Goal: Book appointment/travel/reservation

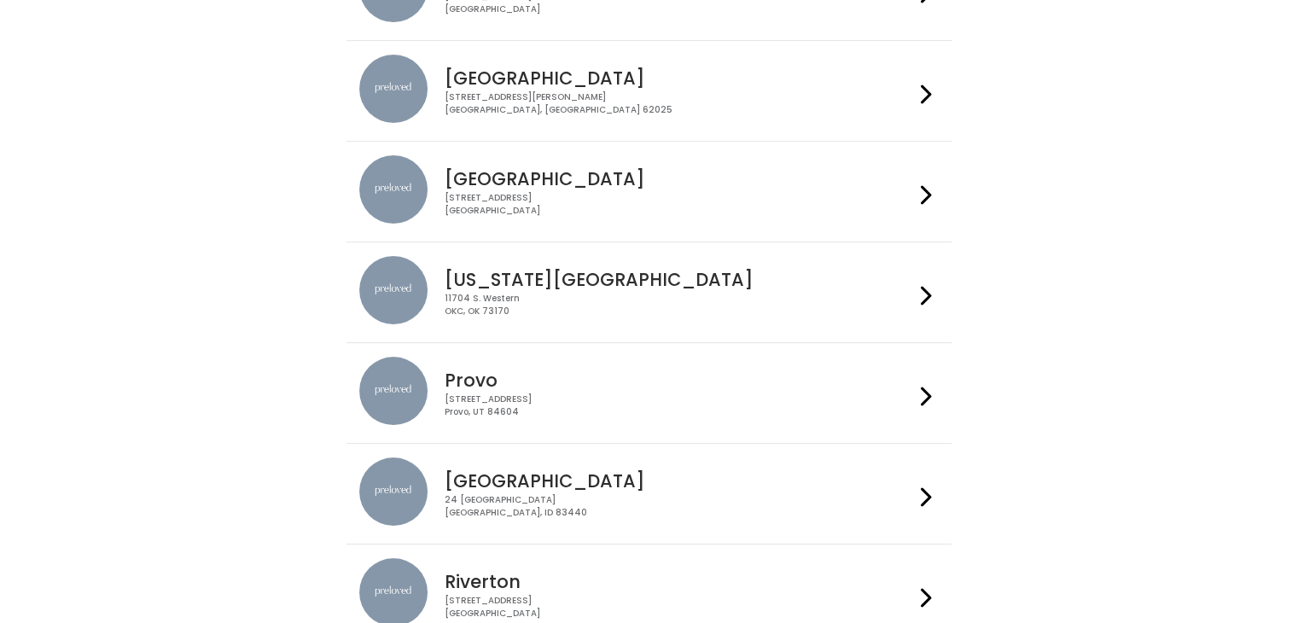
scroll to position [567, 0]
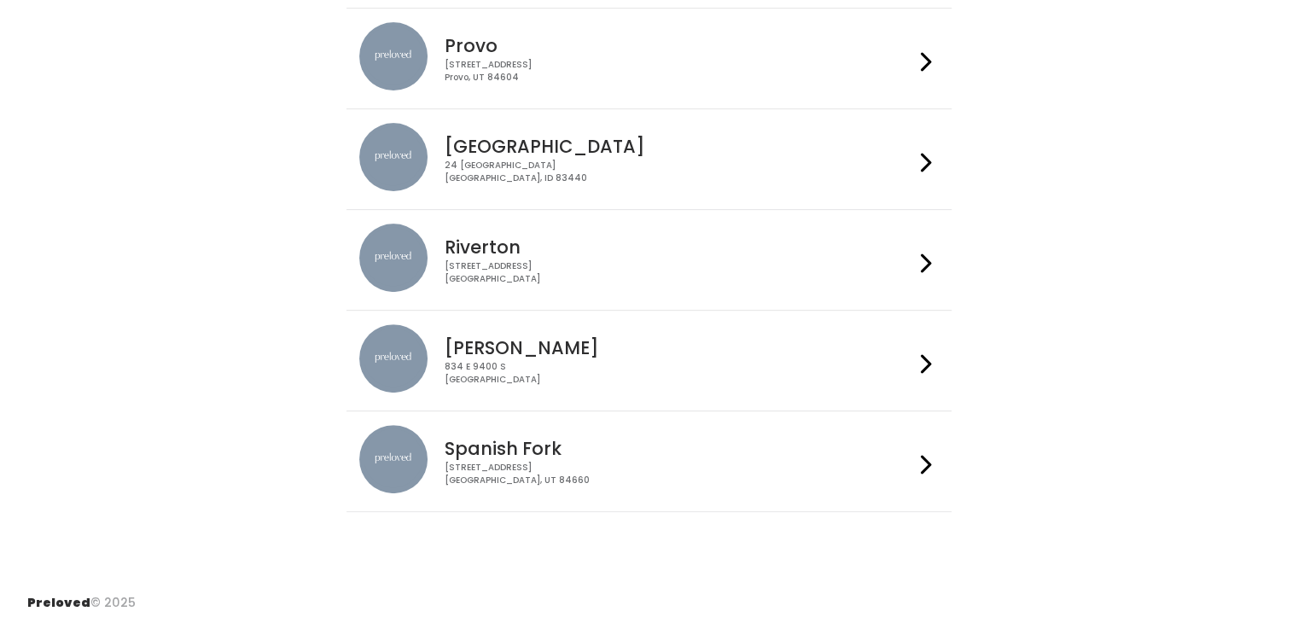
click at [589, 410] on li "Spanish Fork 244 N Main St Spanish Fork, UT 84660" at bounding box center [648, 461] width 605 height 102
click at [604, 446] on h4 "Spanish Fork" at bounding box center [679, 449] width 469 height 20
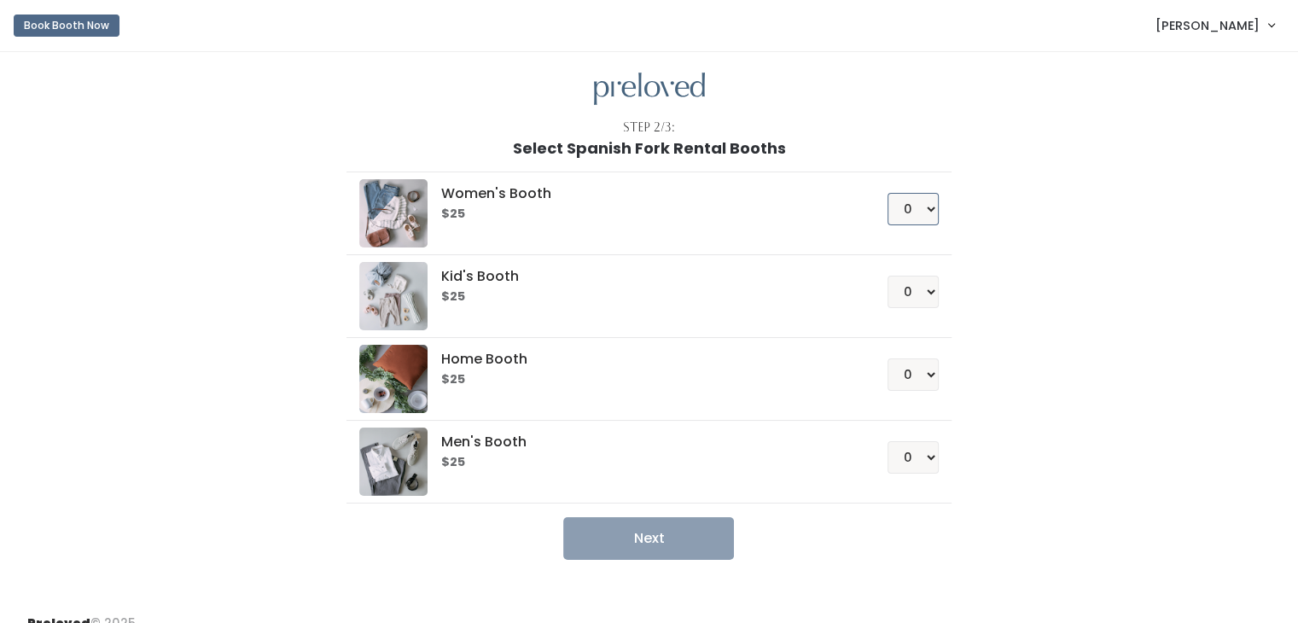
click at [925, 217] on select "0 1 2 3 4" at bounding box center [912, 209] width 51 height 32
select select "1"
click at [887, 193] on select "0 1 2 3 4" at bounding box center [912, 209] width 51 height 32
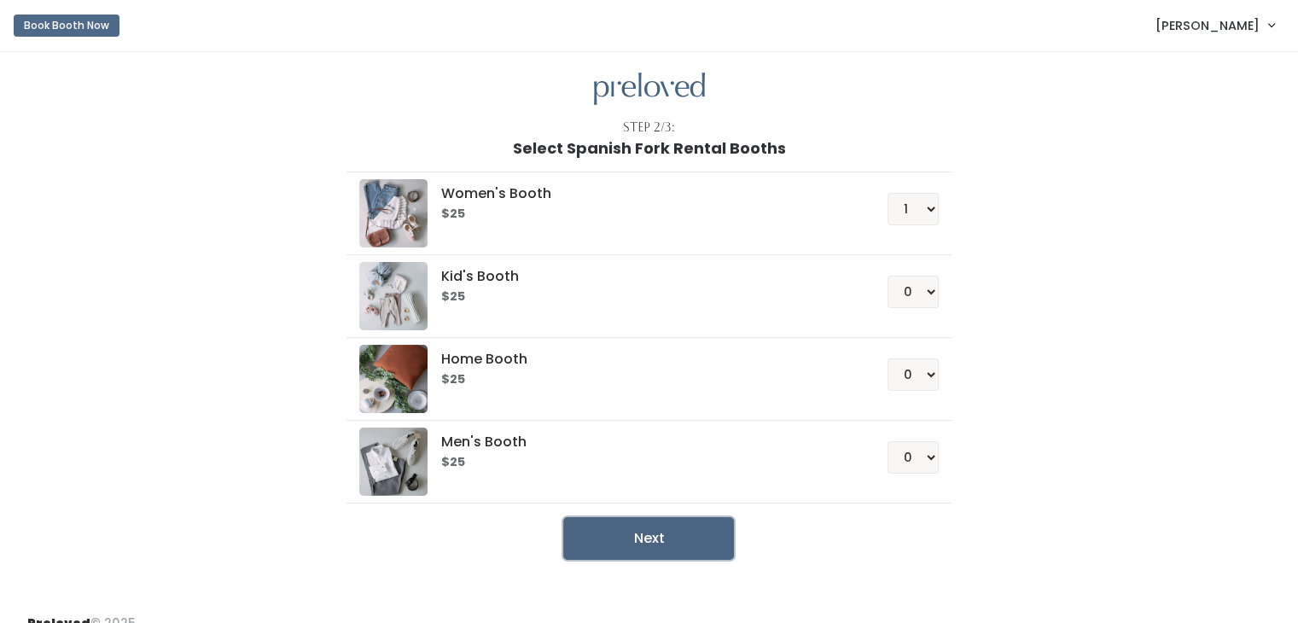
click at [704, 532] on button "Next" at bounding box center [648, 538] width 171 height 43
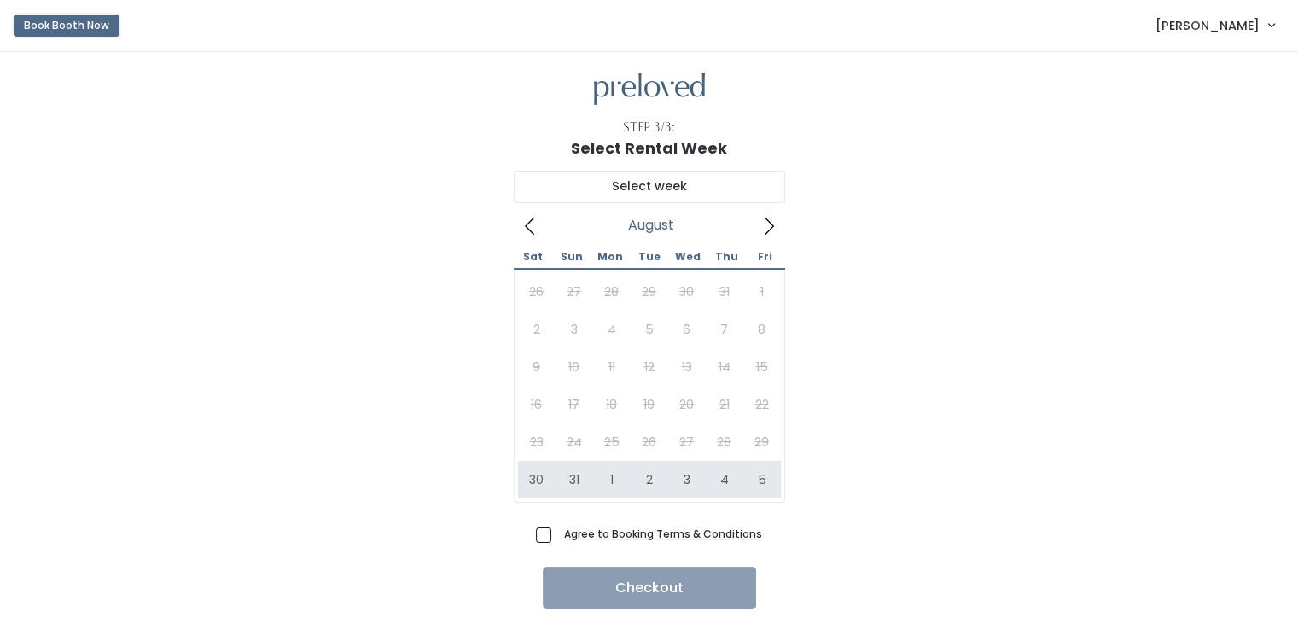
click at [91, 28] on button "Book Booth Now" at bounding box center [67, 26] width 106 height 22
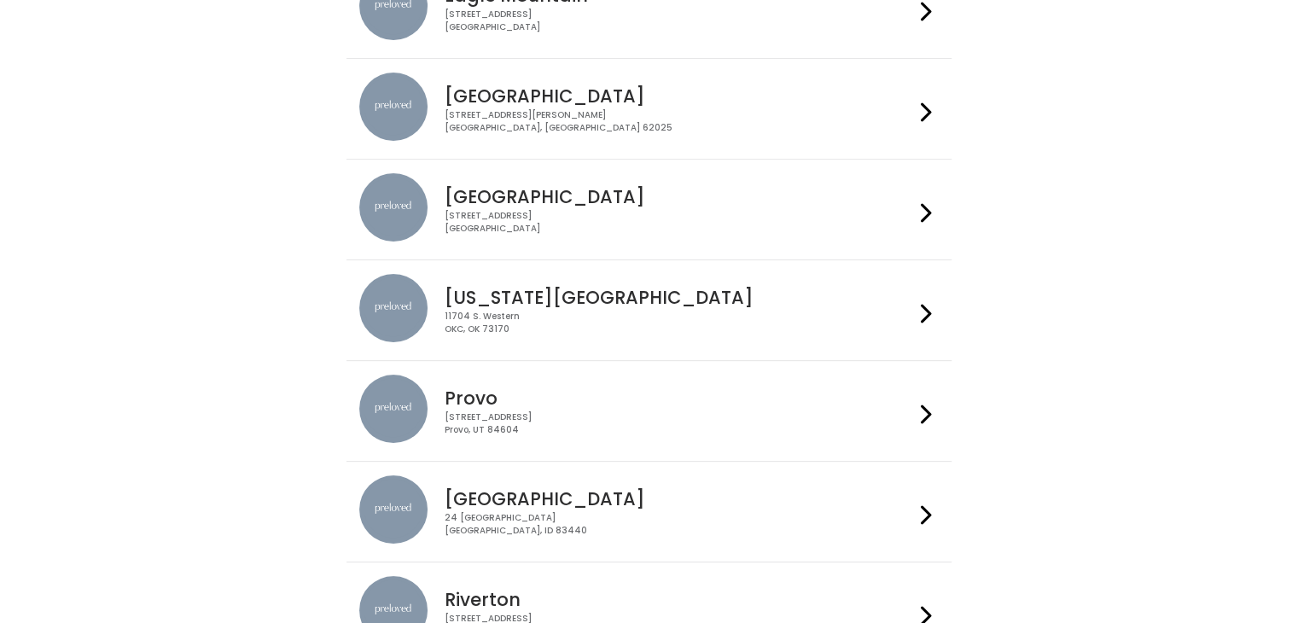
scroll to position [225, 0]
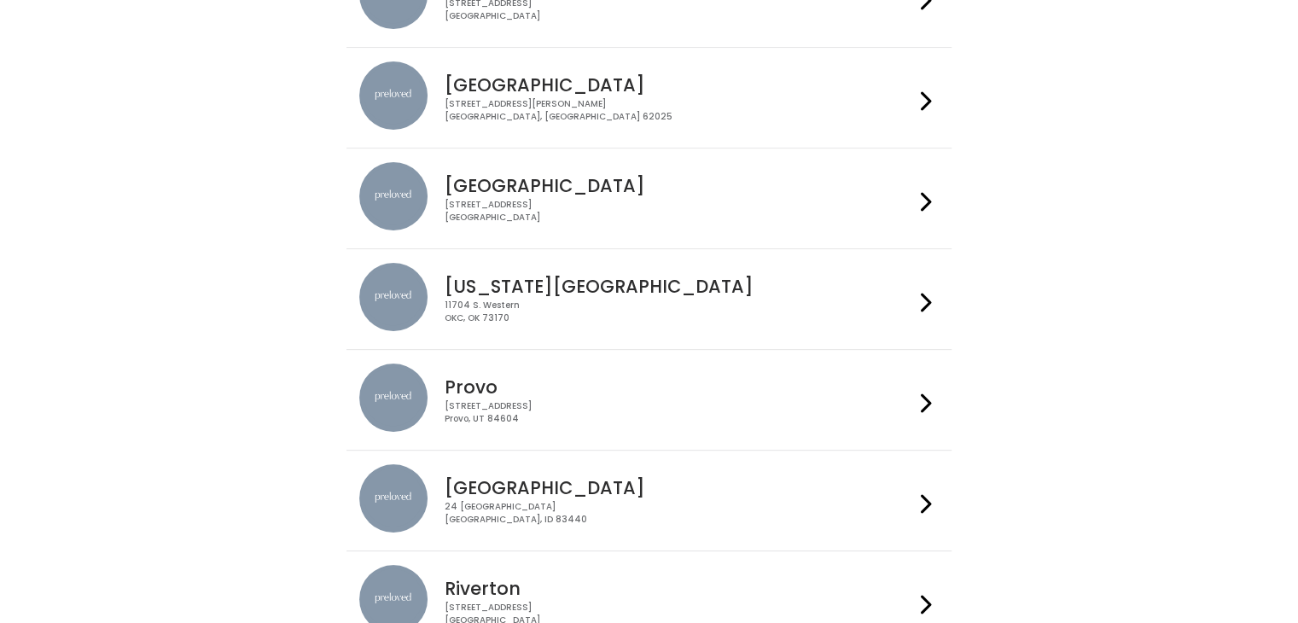
click at [785, 411] on div "230 W Cougar Blvd Provo, UT 84604" at bounding box center [679, 412] width 469 height 25
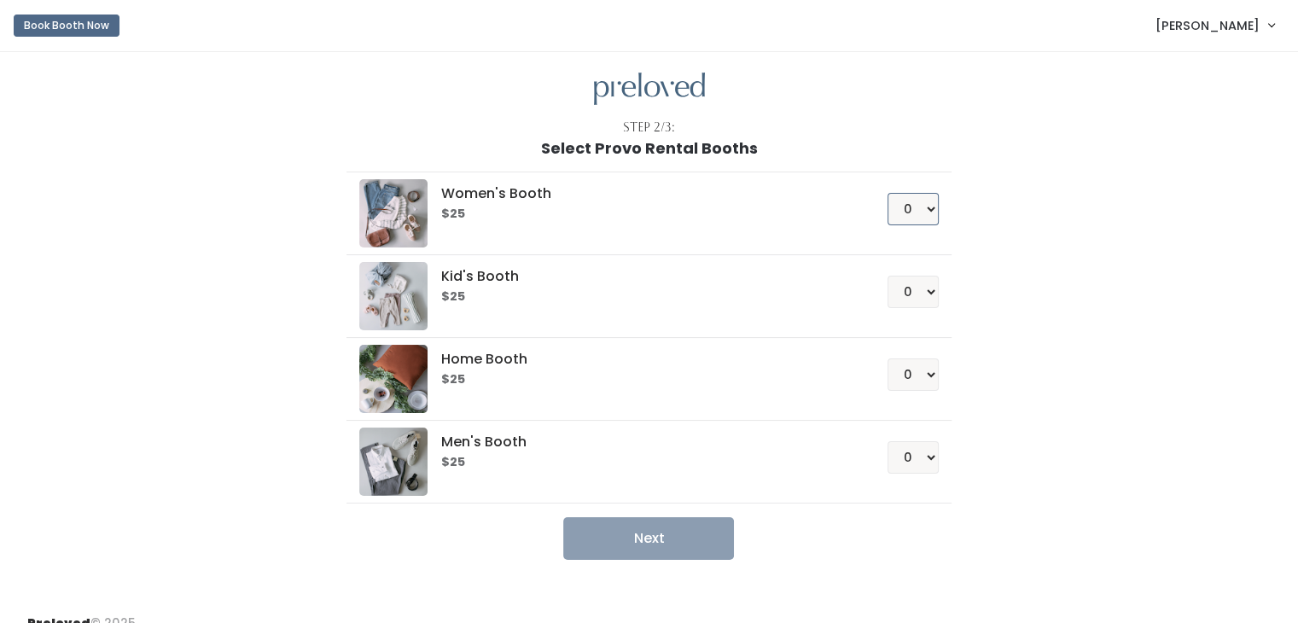
click at [894, 210] on select "0 1 2 3 4" at bounding box center [912, 209] width 51 height 32
select select "1"
click at [887, 193] on select "0 1 2 3 4" at bounding box center [912, 209] width 51 height 32
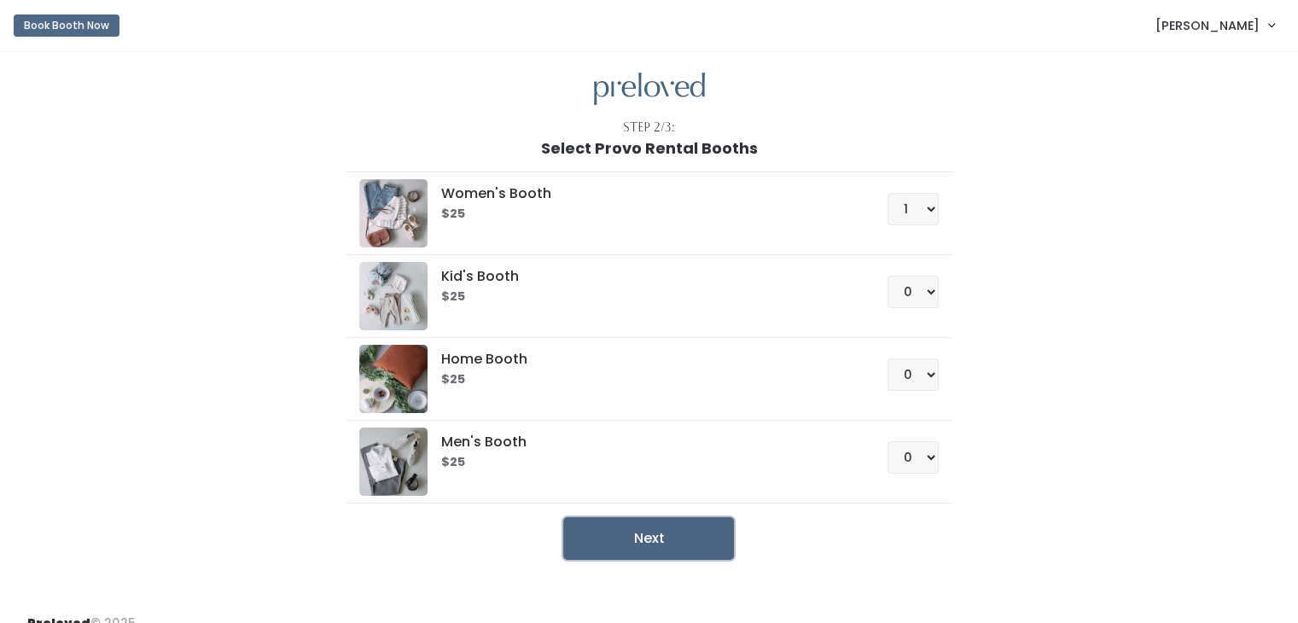
click at [659, 541] on button "Next" at bounding box center [648, 538] width 171 height 43
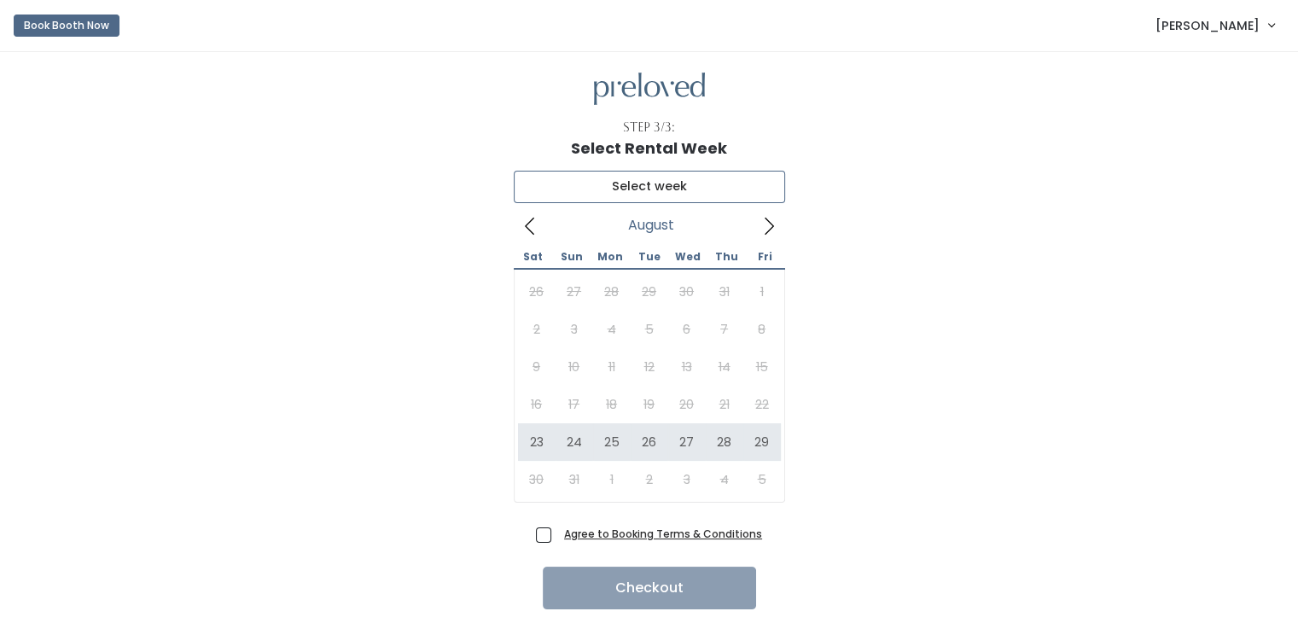
type input "August 23 to August 29"
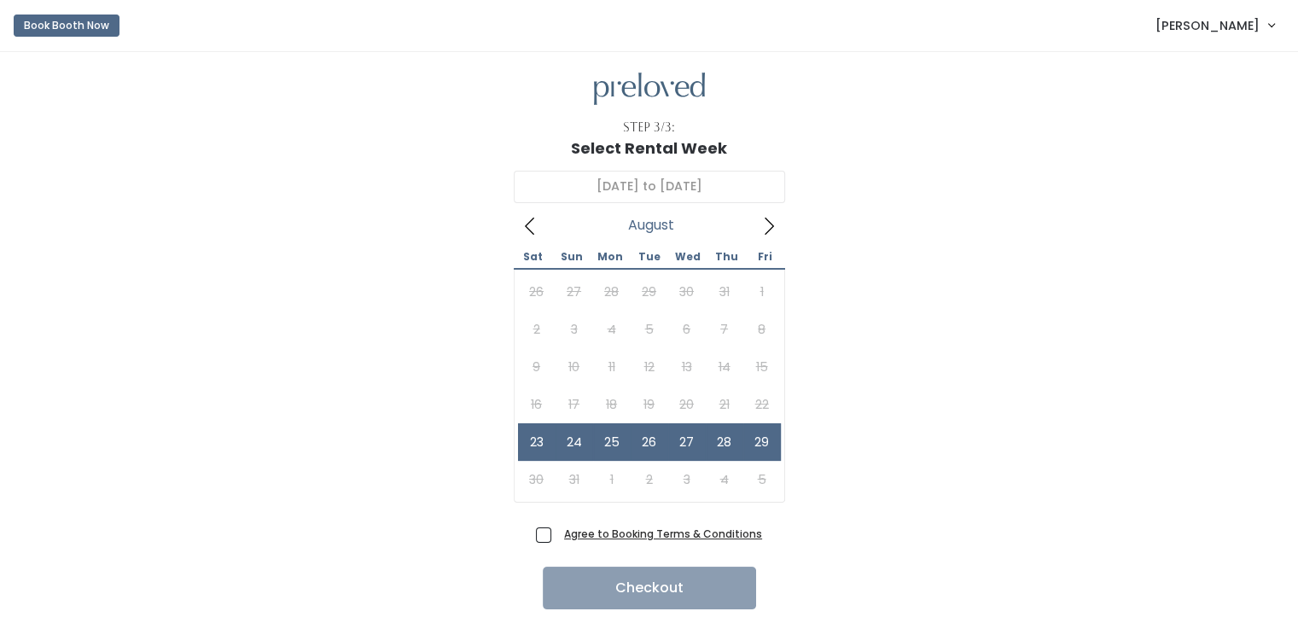
click at [557, 536] on span "Agree to Booking Terms & Conditions" at bounding box center [659, 533] width 205 height 17
click at [557, 536] on input "Agree to Booking Terms & Conditions" at bounding box center [562, 530] width 11 height 11
checkbox input "true"
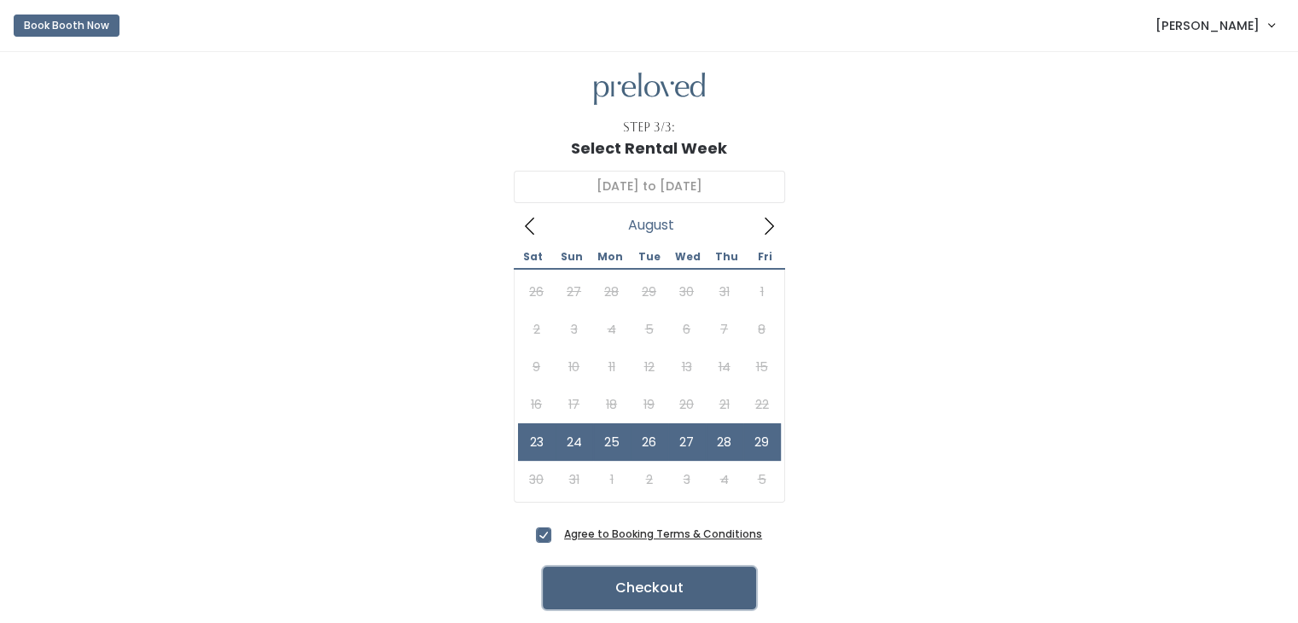
click at [623, 585] on button "Checkout" at bounding box center [649, 588] width 213 height 43
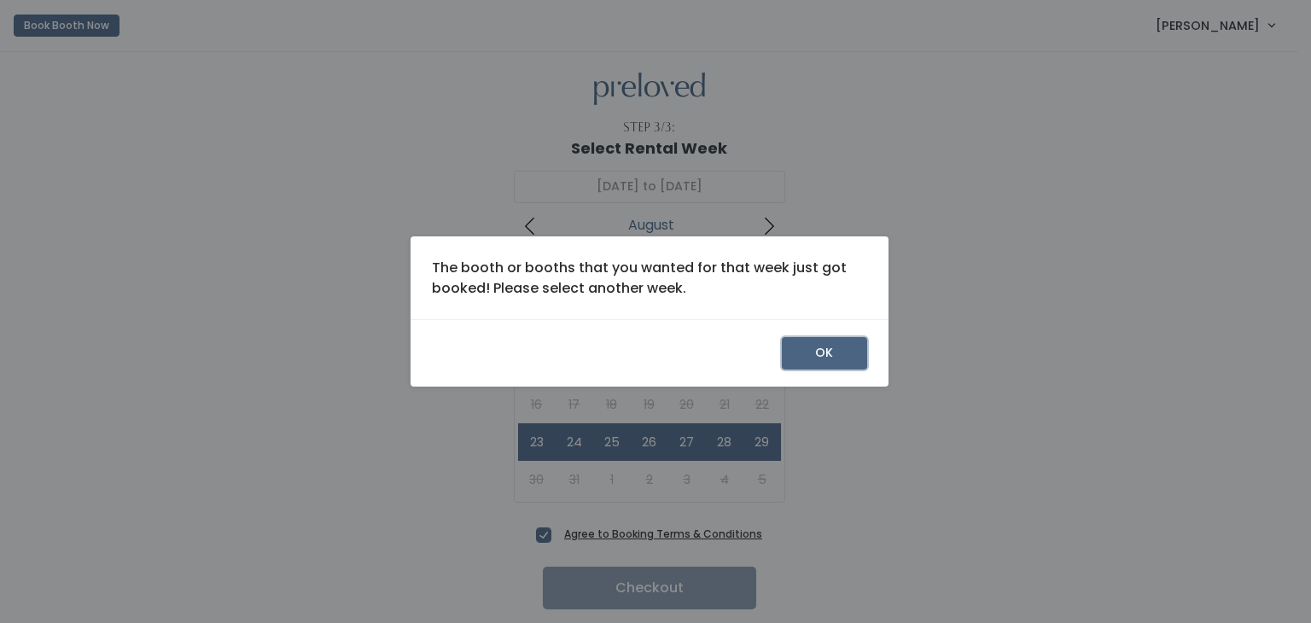
click at [812, 346] on button "OK" at bounding box center [824, 353] width 85 height 32
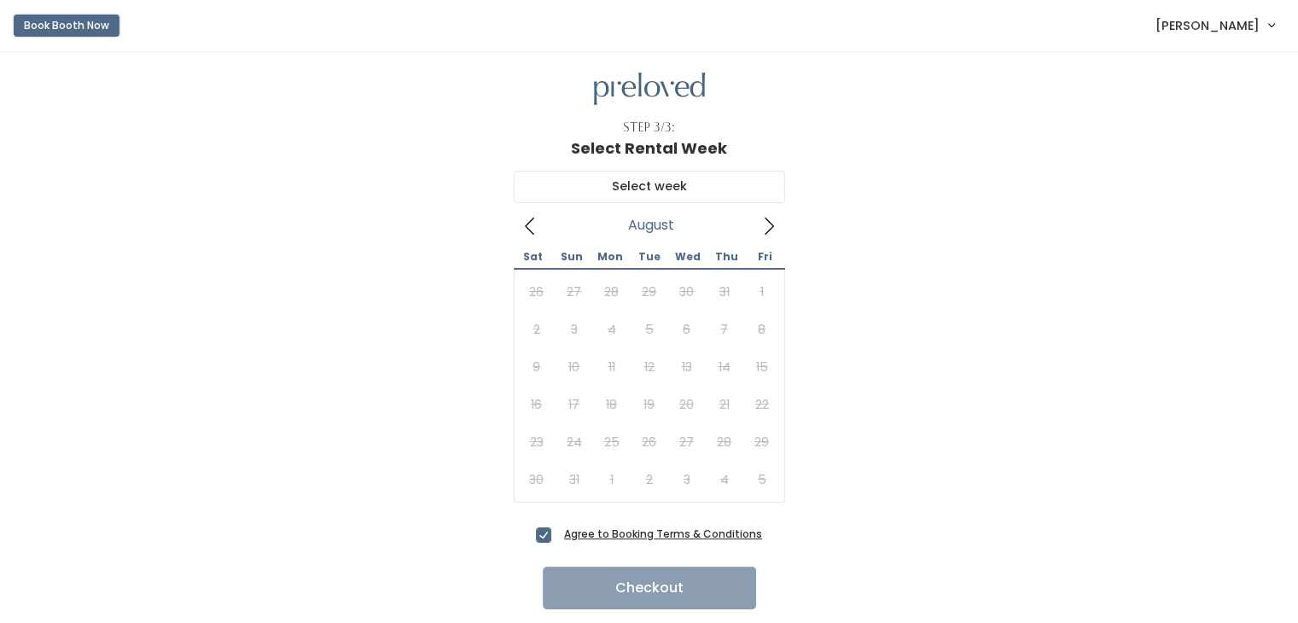
click at [75, 21] on button "Book Booth Now" at bounding box center [67, 26] width 106 height 22
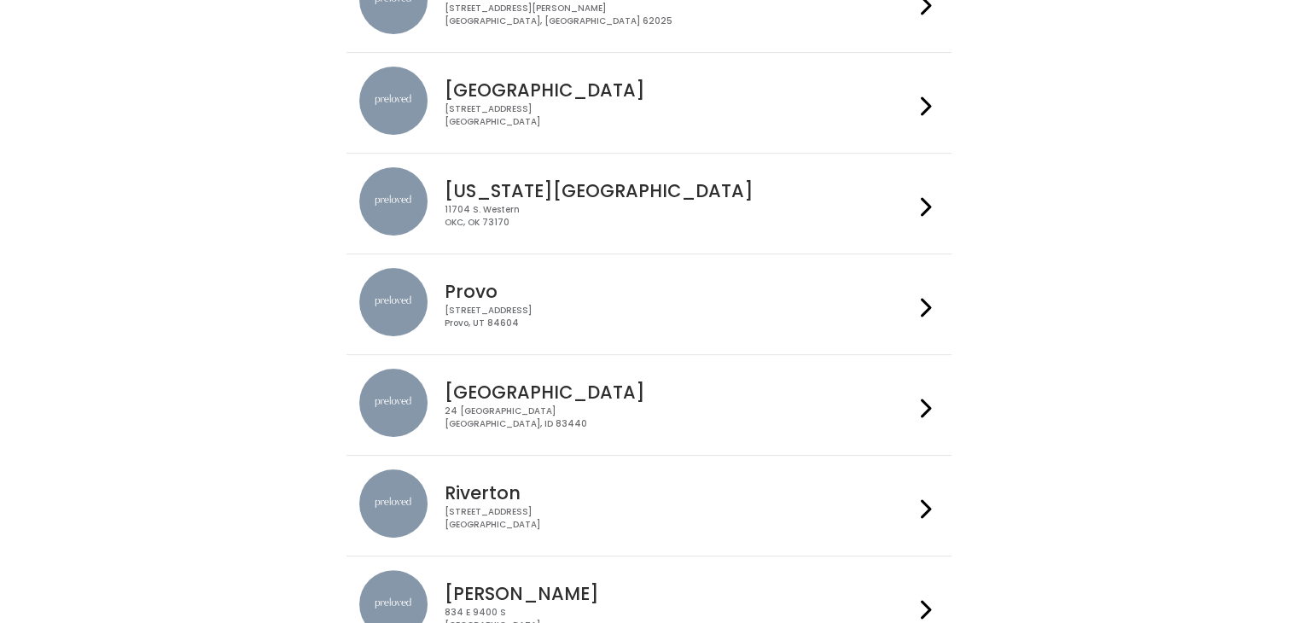
scroll to position [355, 0]
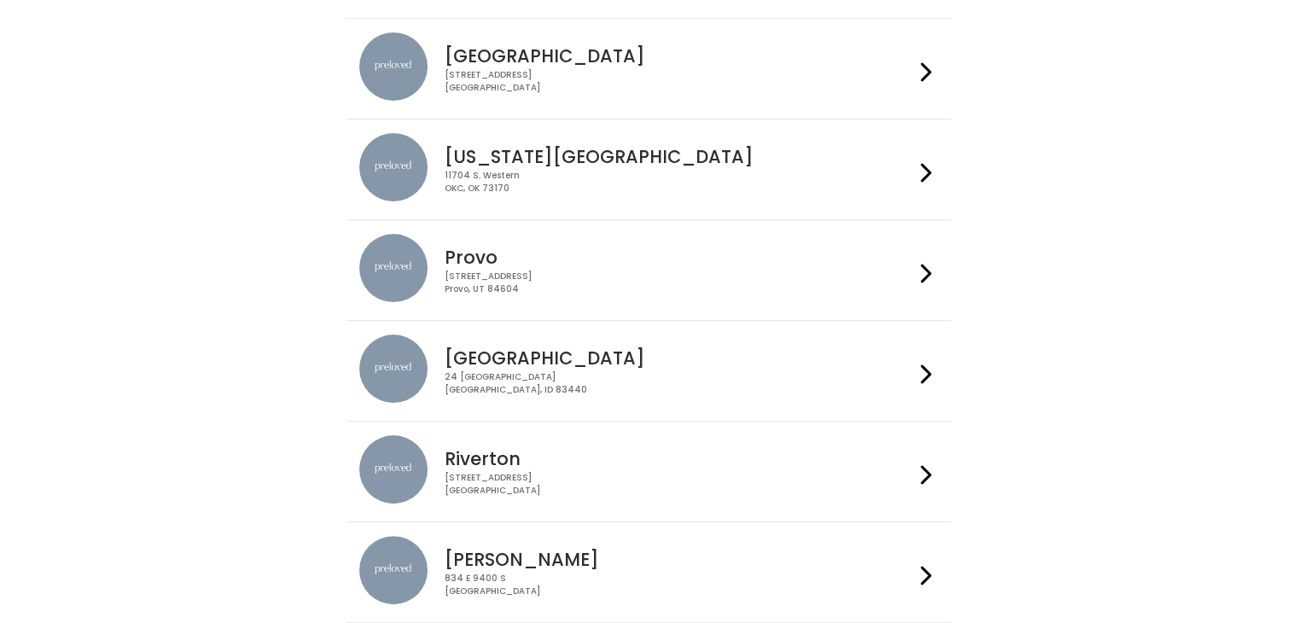
click at [686, 276] on div "230 W Cougar Blvd Provo, UT 84604" at bounding box center [679, 282] width 469 height 25
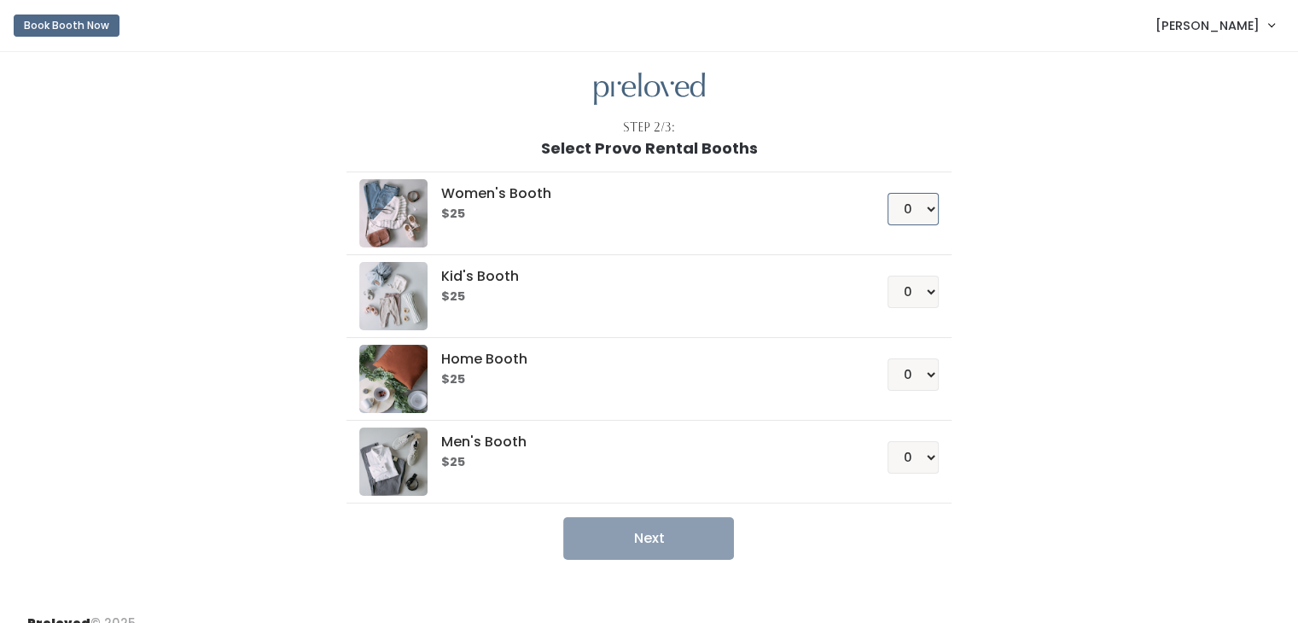
click at [903, 213] on select "0 1 2 3 4" at bounding box center [912, 209] width 51 height 32
select select "1"
click at [887, 193] on select "0 1 2 3 4" at bounding box center [912, 209] width 51 height 32
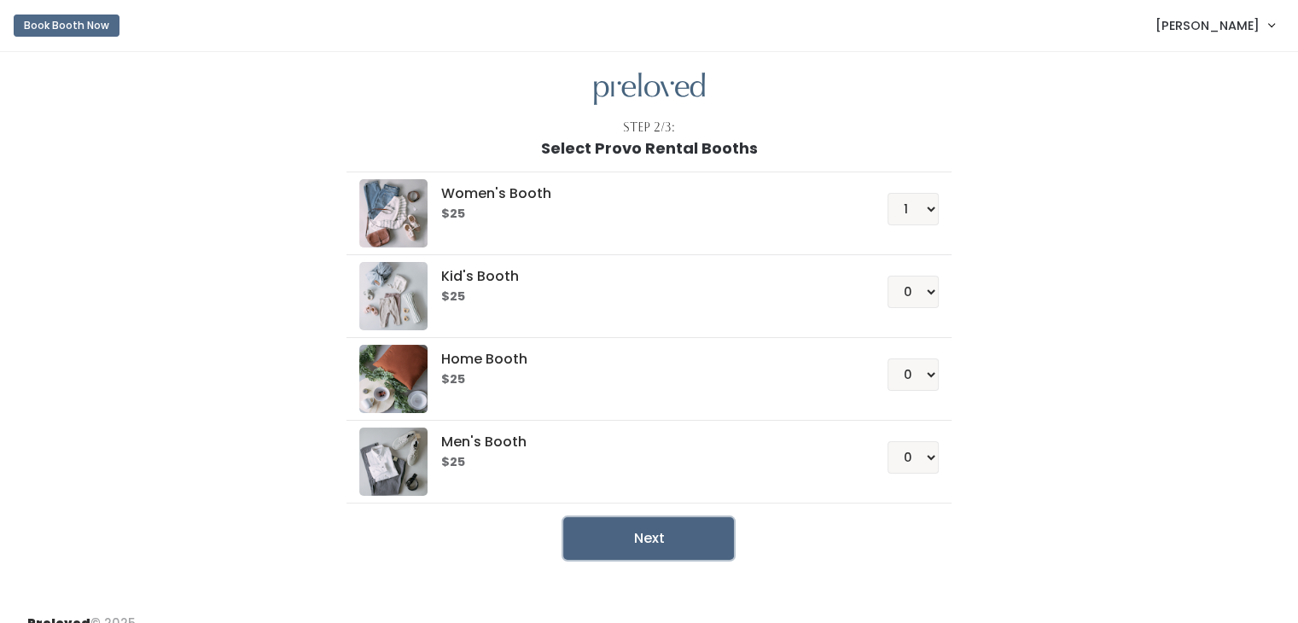
click at [648, 536] on button "Next" at bounding box center [648, 538] width 171 height 43
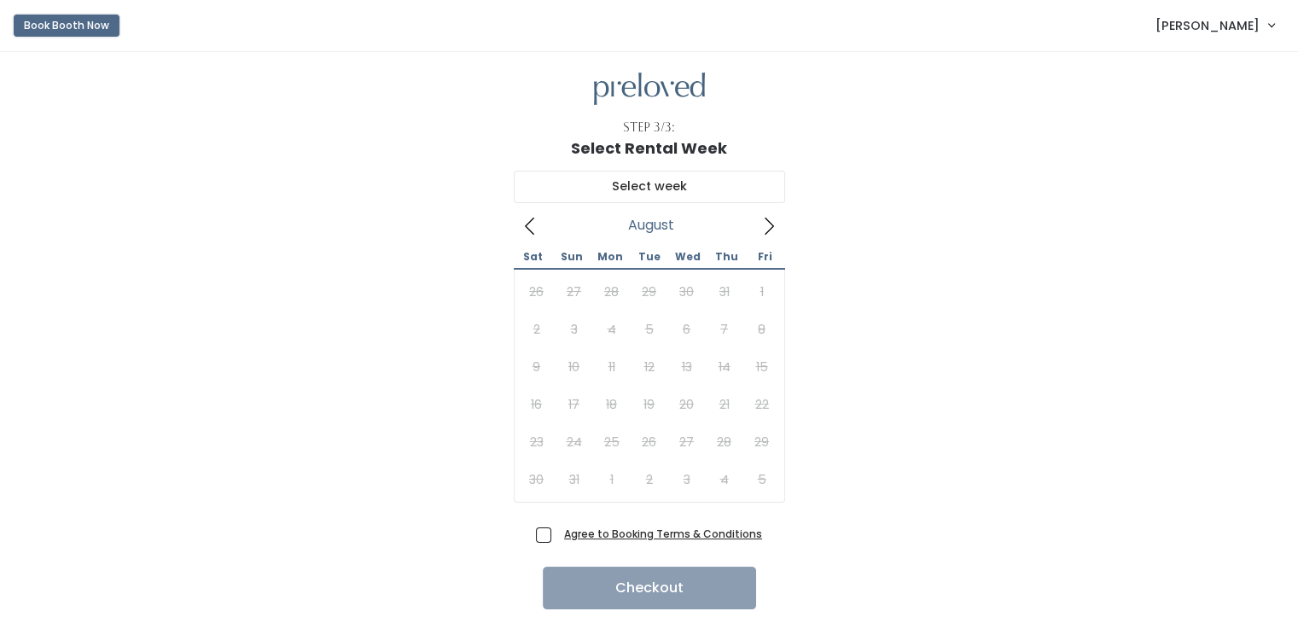
click at [91, 35] on button "Book Booth Now" at bounding box center [67, 26] width 106 height 22
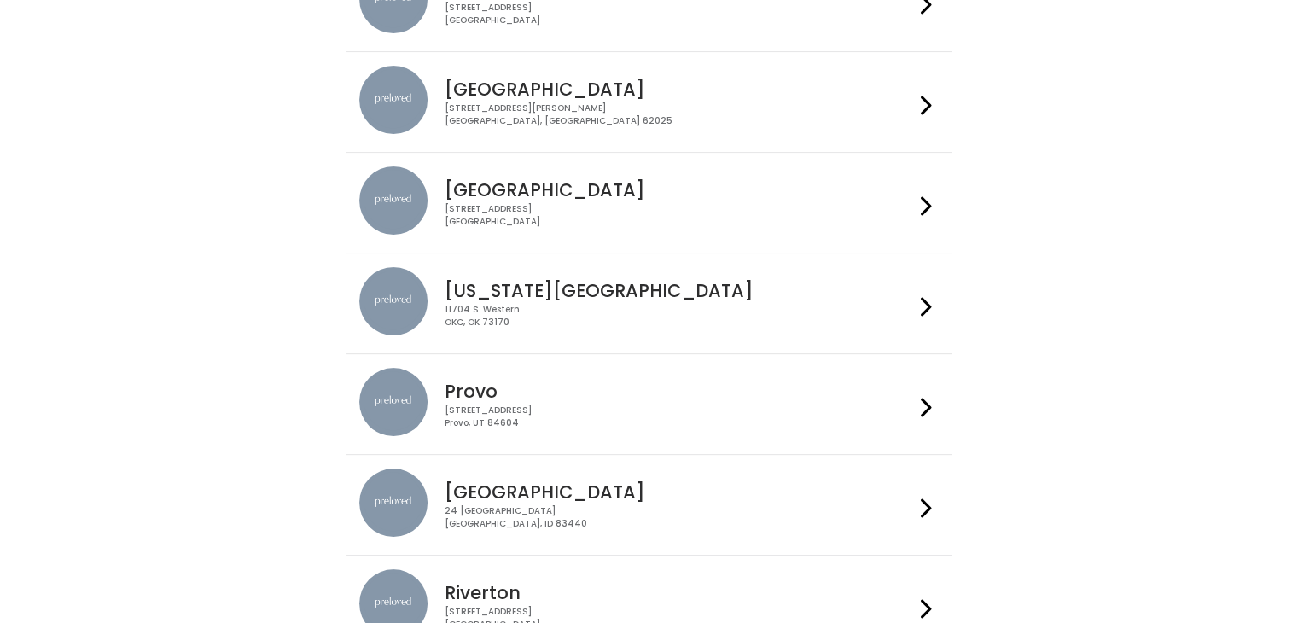
scroll to position [229, 0]
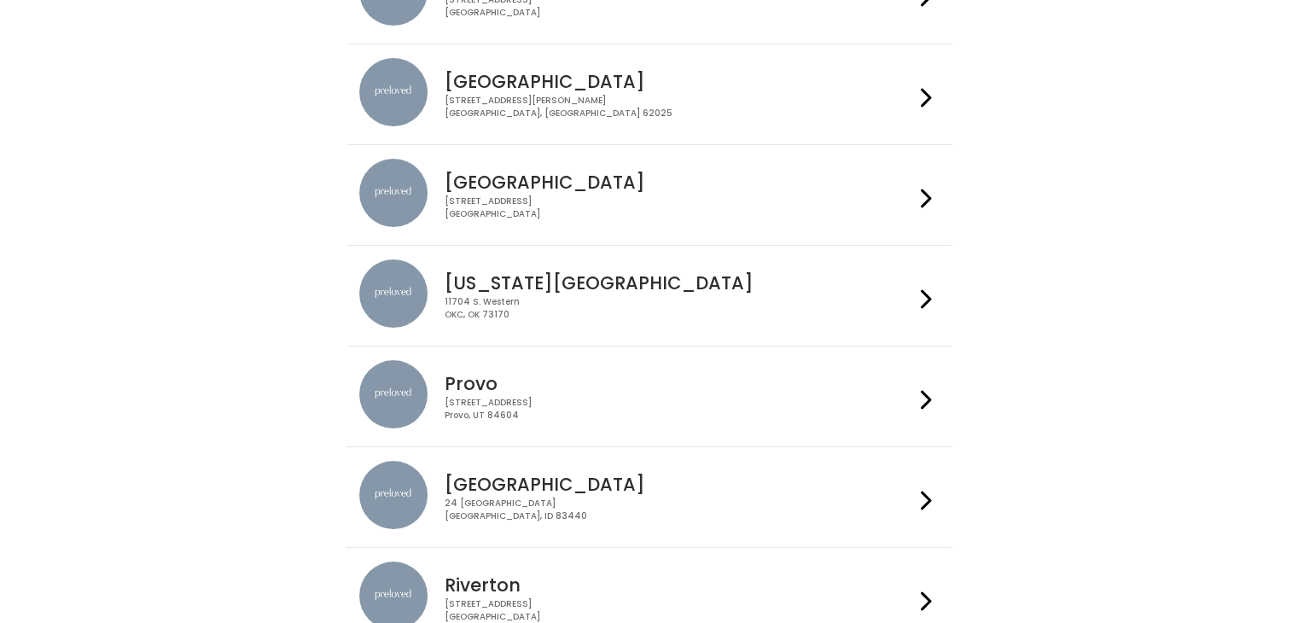
click at [632, 387] on h4 "Provo" at bounding box center [679, 384] width 469 height 20
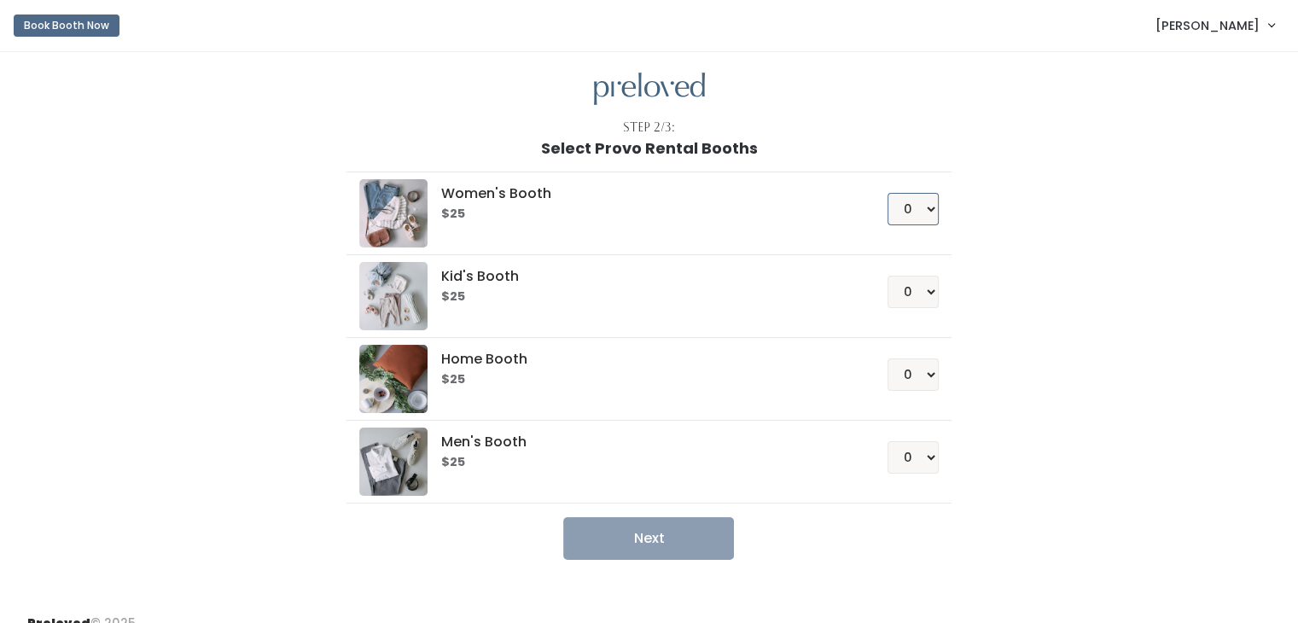
click at [918, 201] on select "0 1 2 3 4" at bounding box center [912, 209] width 51 height 32
select select "1"
click at [887, 193] on select "0 1 2 3 4" at bounding box center [912, 209] width 51 height 32
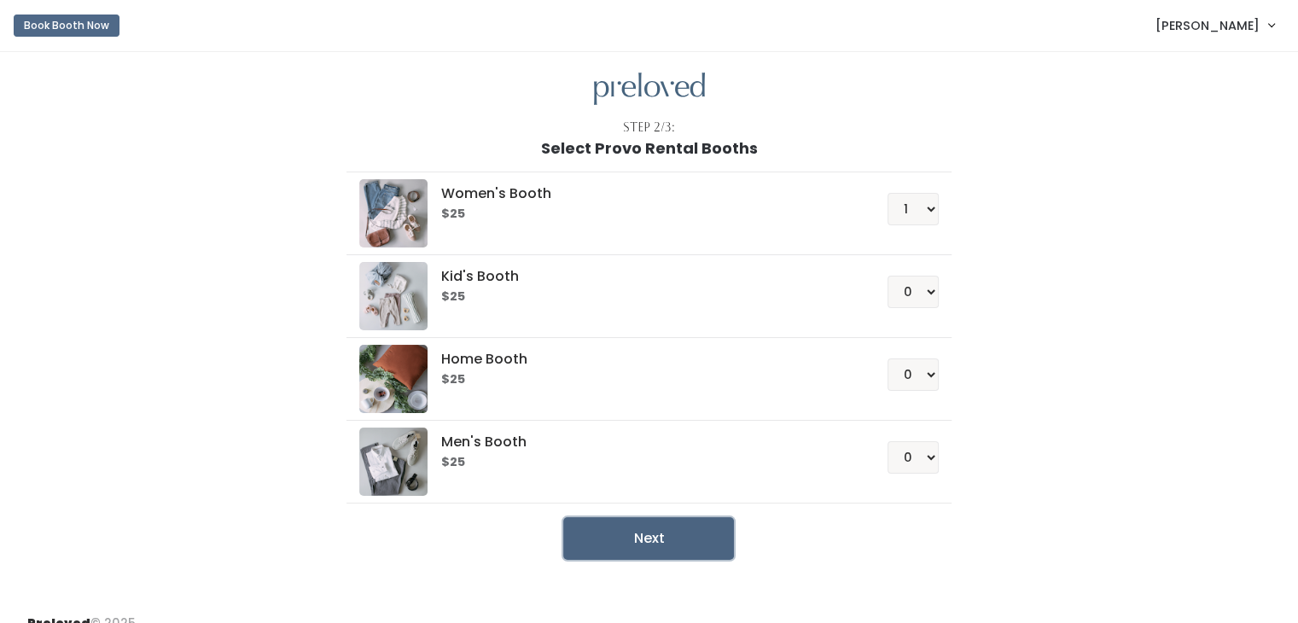
click at [636, 533] on button "Next" at bounding box center [648, 538] width 171 height 43
